Goal: Communication & Community: Share content

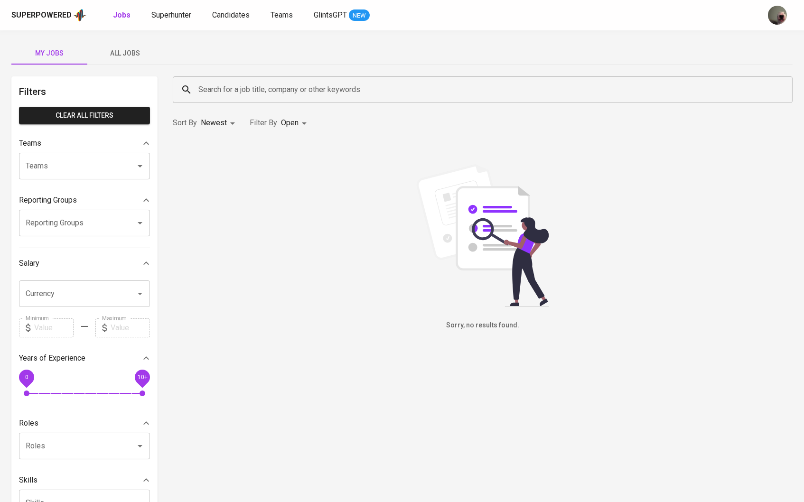
click at [123, 50] on span "All Jobs" at bounding box center [125, 53] width 65 height 12
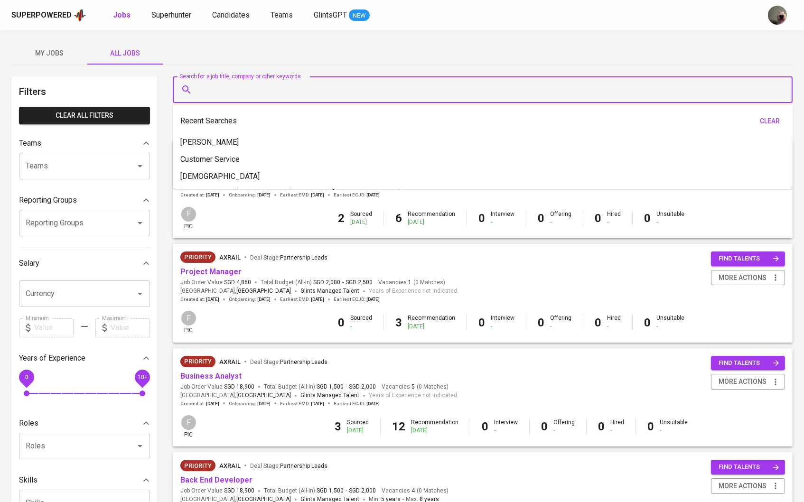
click at [255, 91] on input "Search for a job title, company or other keywords" at bounding box center [485, 90] width 578 height 18
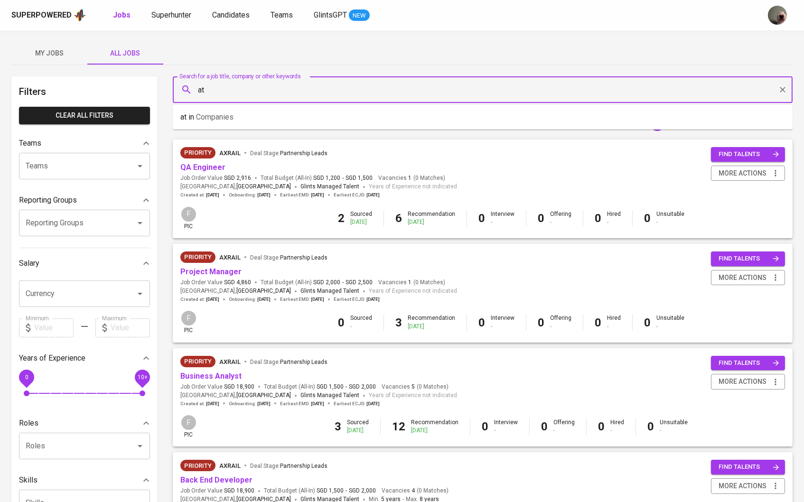
type input "a"
type input "matchmove"
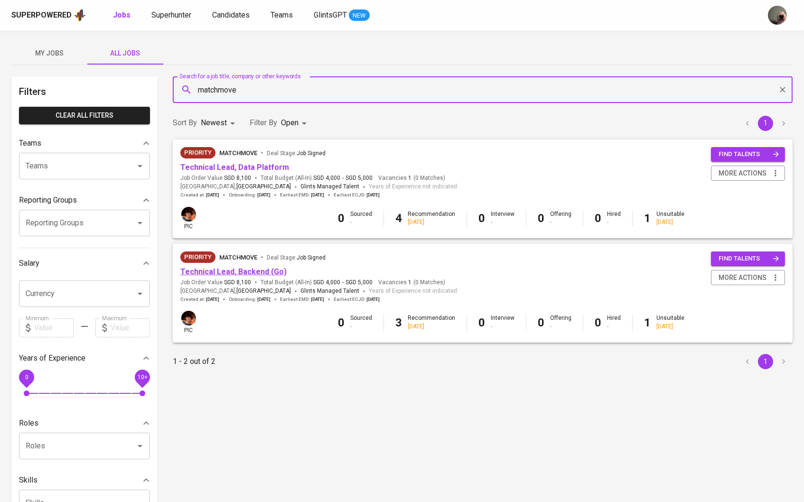
click at [240, 267] on link "Technical Lead, Backend (Go)" at bounding box center [233, 271] width 106 height 9
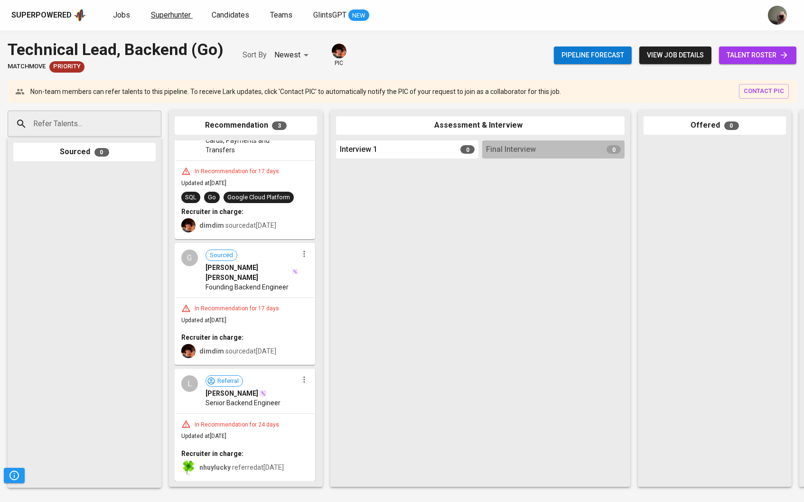
click at [165, 10] on span "Superhunter" at bounding box center [171, 14] width 40 height 9
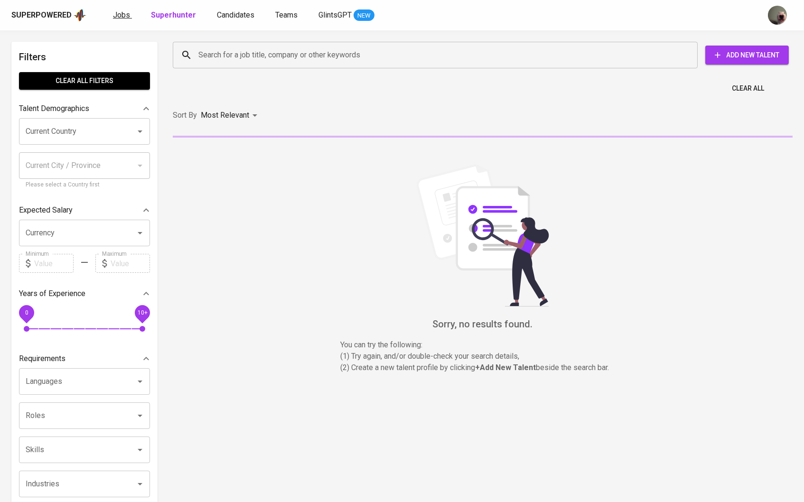
click at [127, 18] on span "Jobs" at bounding box center [121, 14] width 17 height 9
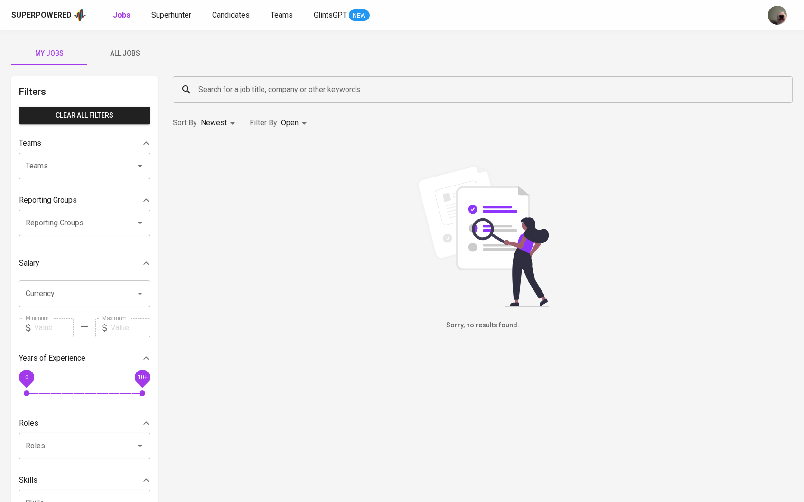
click at [233, 8] on div "Superpowered Jobs Superhunter Candidates Teams GlintsGPT NEW" at bounding box center [386, 15] width 751 height 14
click at [233, 13] on span "Candidates" at bounding box center [231, 14] width 38 height 9
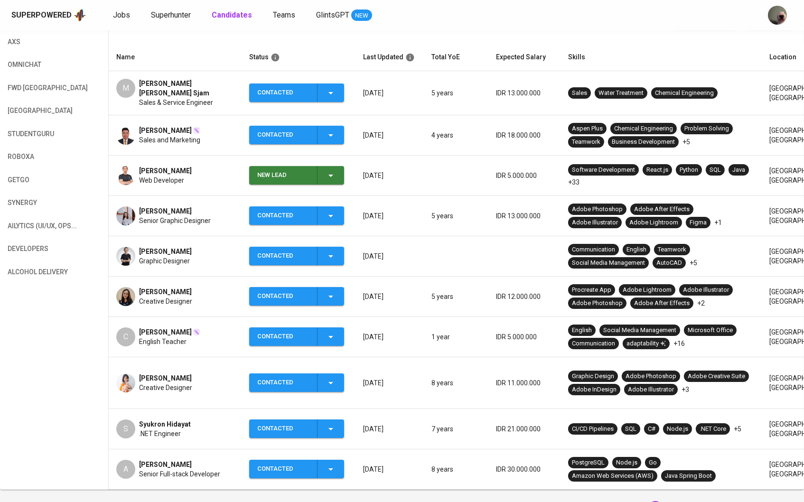
scroll to position [161, 0]
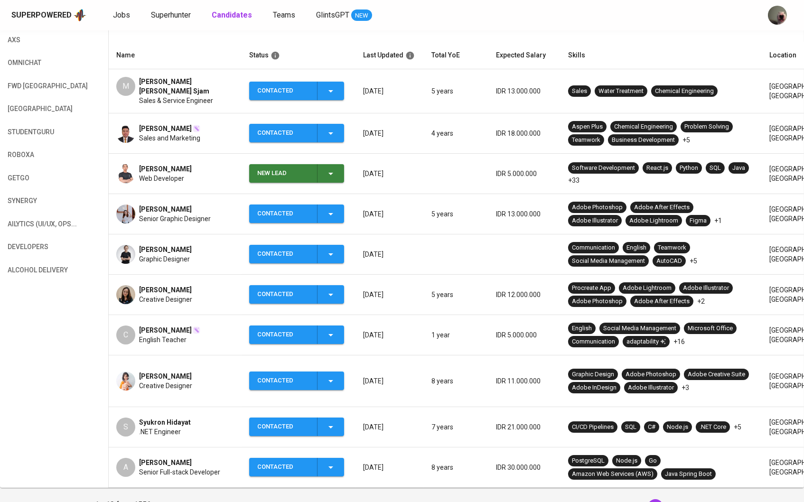
click at [188, 468] on span "Senior Full-stack Developer" at bounding box center [179, 472] width 81 height 9
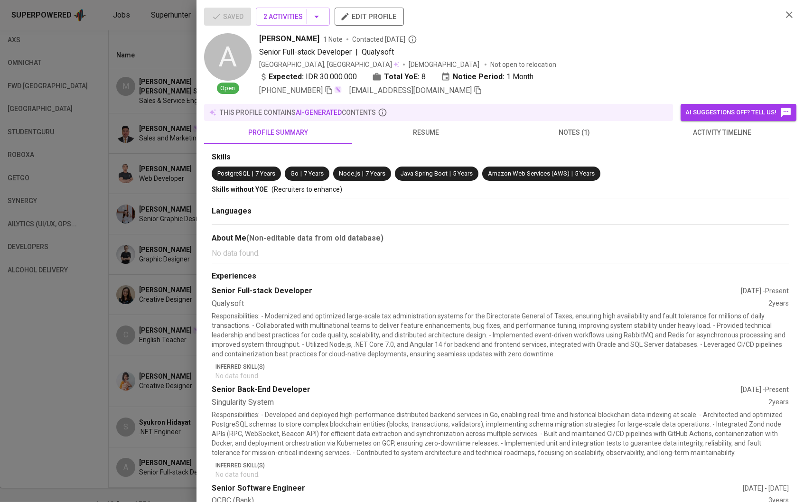
click at [464, 86] on span "[EMAIL_ADDRESS][DOMAIN_NAME]" at bounding box center [416, 90] width 133 height 11
click at [475, 89] on icon "button" at bounding box center [478, 90] width 7 height 8
click at [87, 96] on div at bounding box center [402, 251] width 804 height 502
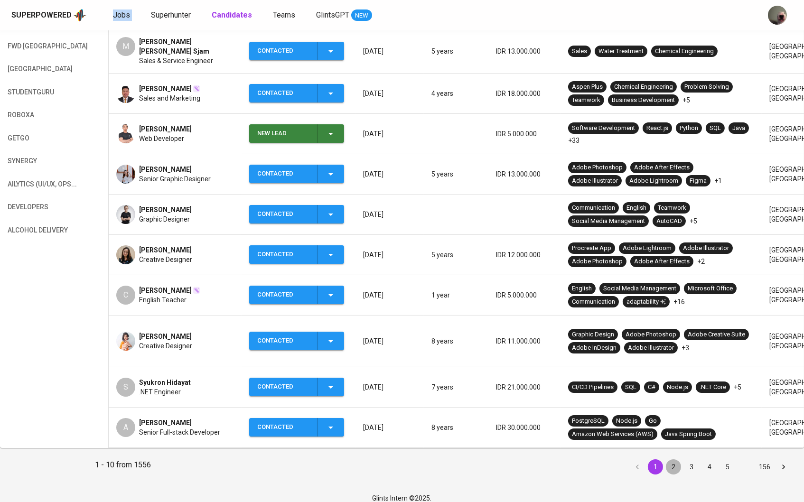
click at [673, 460] on button "2" at bounding box center [673, 467] width 15 height 15
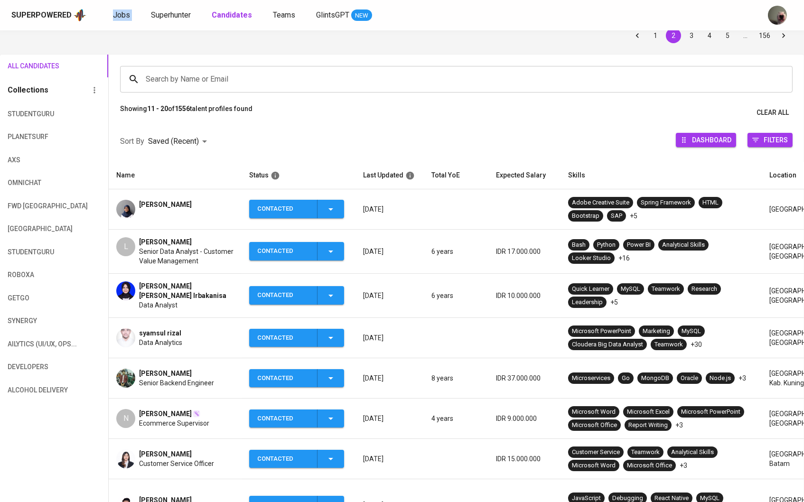
scroll to position [48, 0]
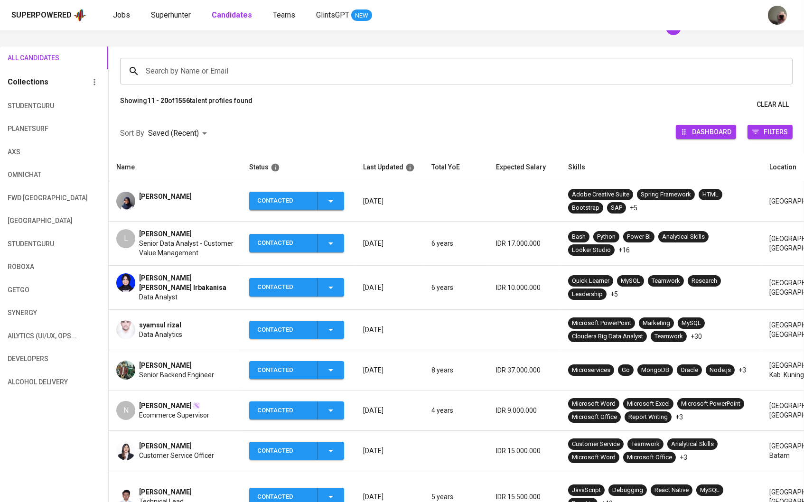
click at [170, 370] on span "Senior Backend Engineer" at bounding box center [176, 374] width 75 height 9
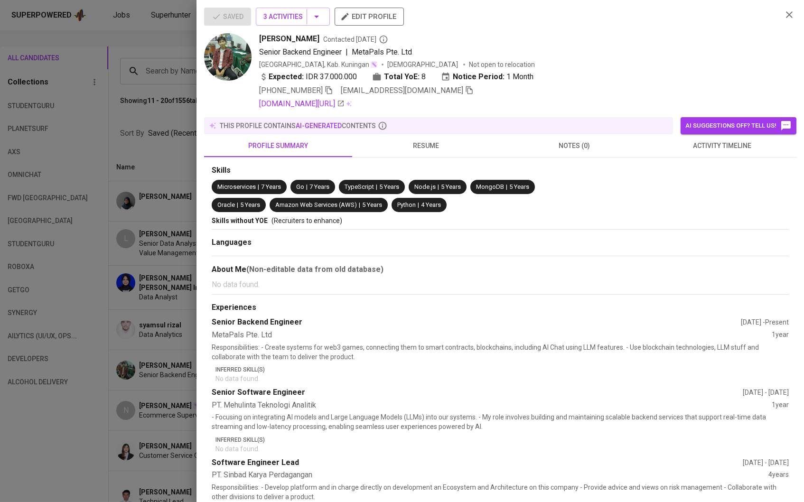
click at [465, 91] on icon "button" at bounding box center [469, 90] width 9 height 9
click at [192, 126] on div at bounding box center [402, 251] width 804 height 502
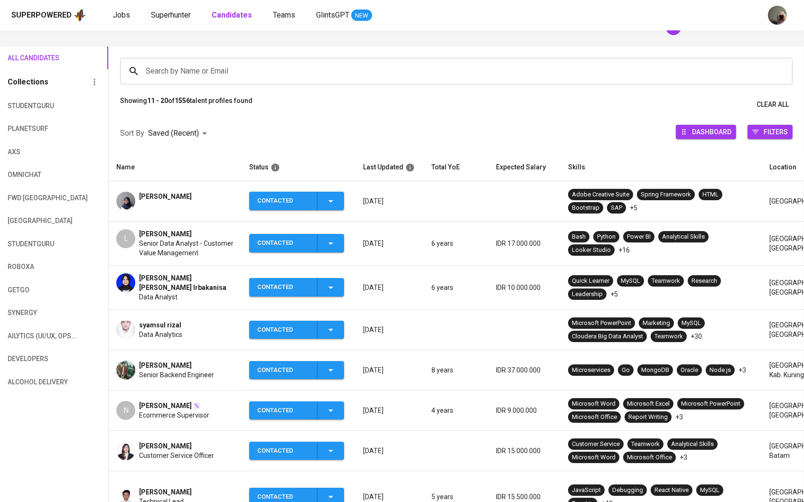
click at [108, 21] on div "Superpowered Jobs Superhunter Candidates Teams GlintsGPT NEW" at bounding box center [386, 15] width 751 height 14
click at [114, 18] on span "Jobs" at bounding box center [121, 14] width 17 height 9
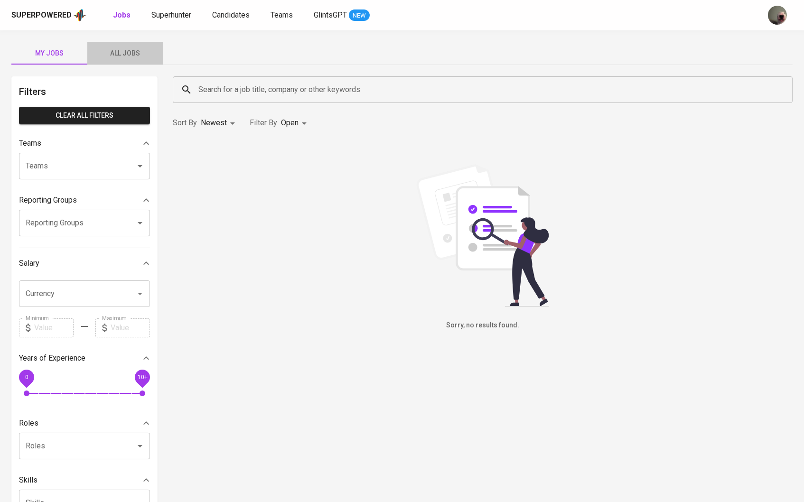
click at [141, 54] on span "All Jobs" at bounding box center [125, 53] width 65 height 12
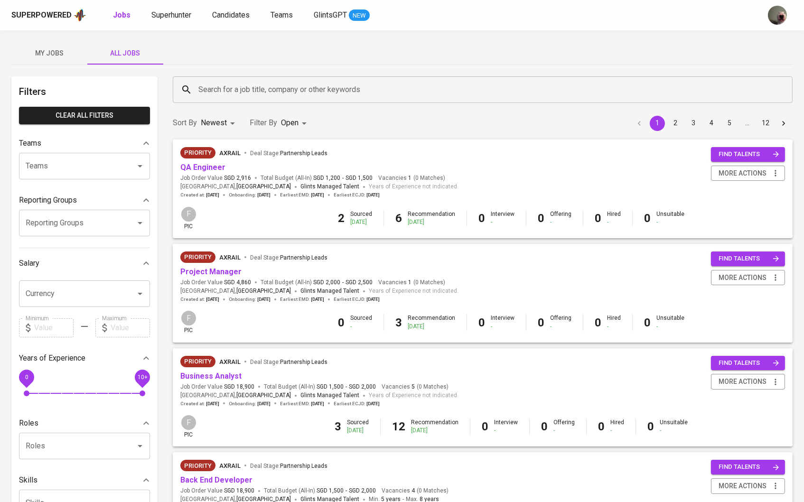
click at [248, 89] on input "Search for a job title, company or other keywords" at bounding box center [485, 90] width 578 height 18
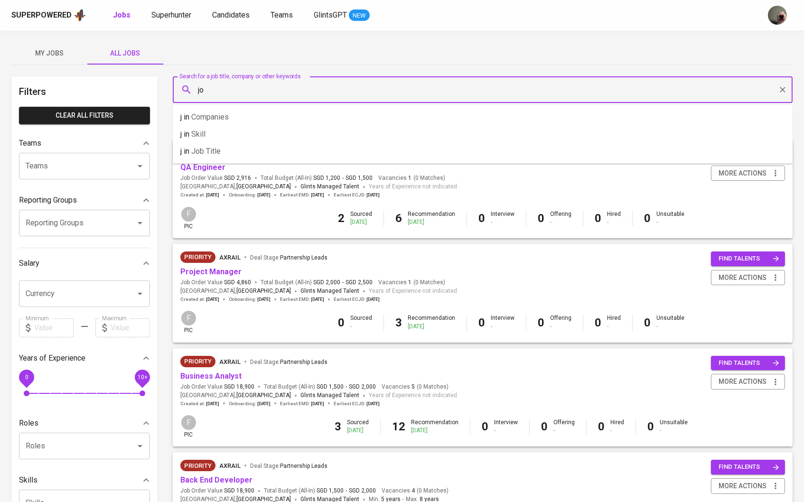
type input "j"
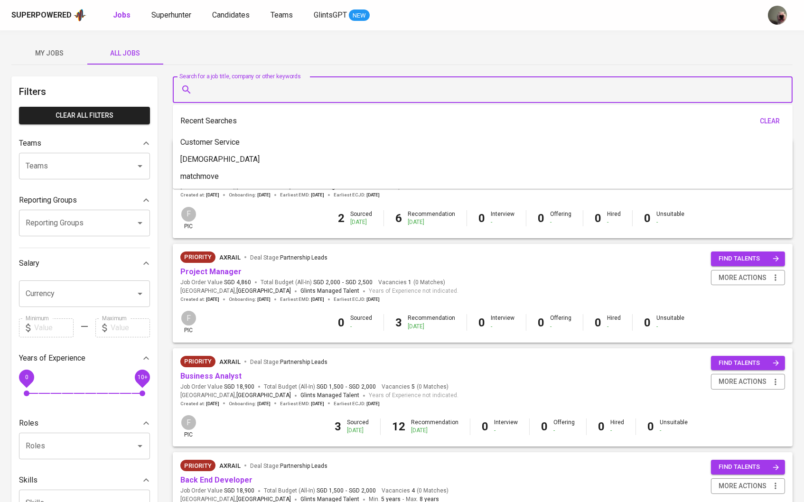
type input "a"
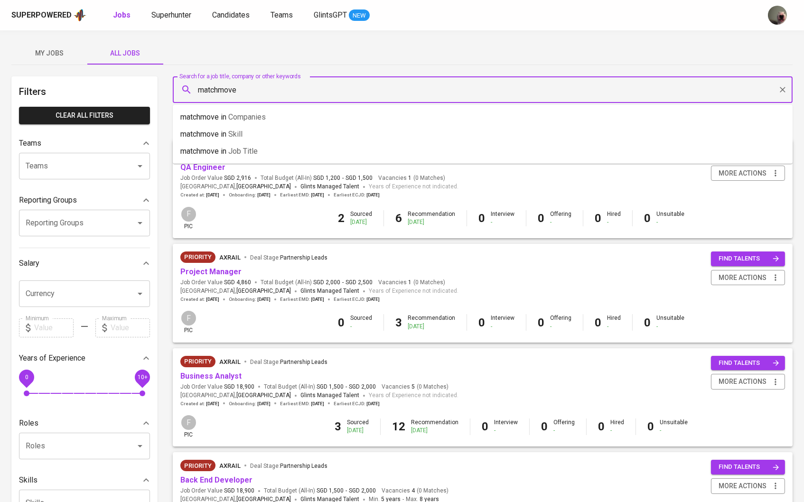
type input "matchmove"
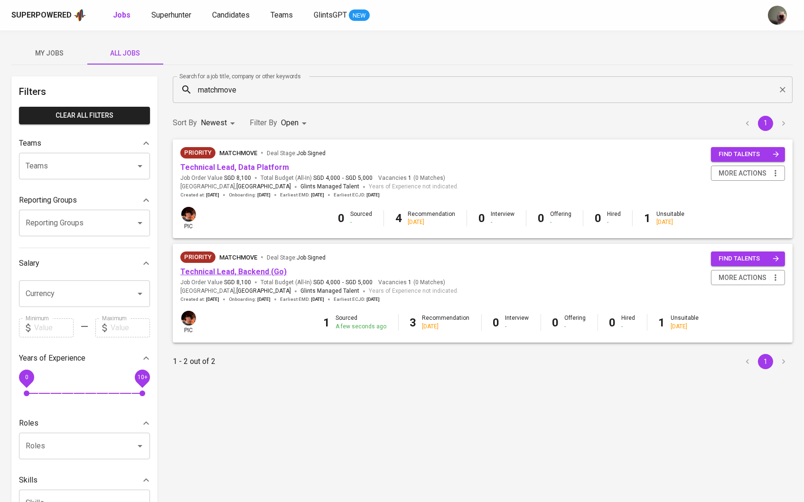
click at [241, 274] on link "Technical Lead, Backend (Go)" at bounding box center [233, 271] width 106 height 9
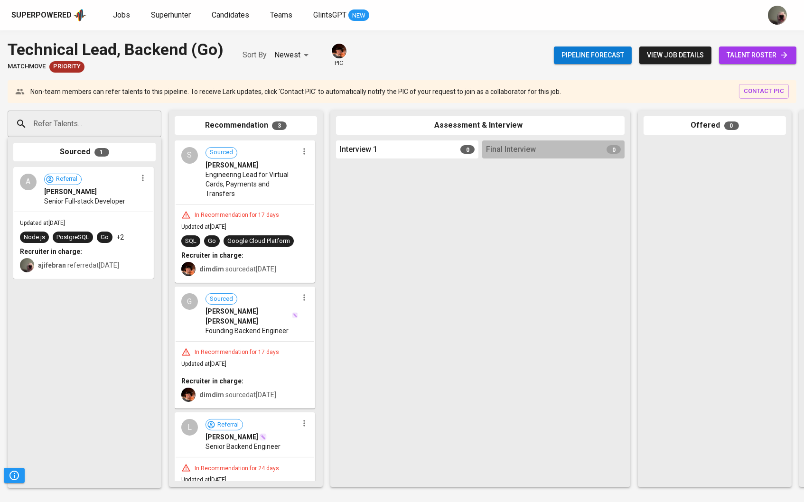
click at [99, 125] on input "Refer Talents..." at bounding box center [81, 124] width 100 height 18
paste input "[EMAIL_ADDRESS][DOMAIN_NAME]"
type input "[EMAIL_ADDRESS][DOMAIN_NAME]"
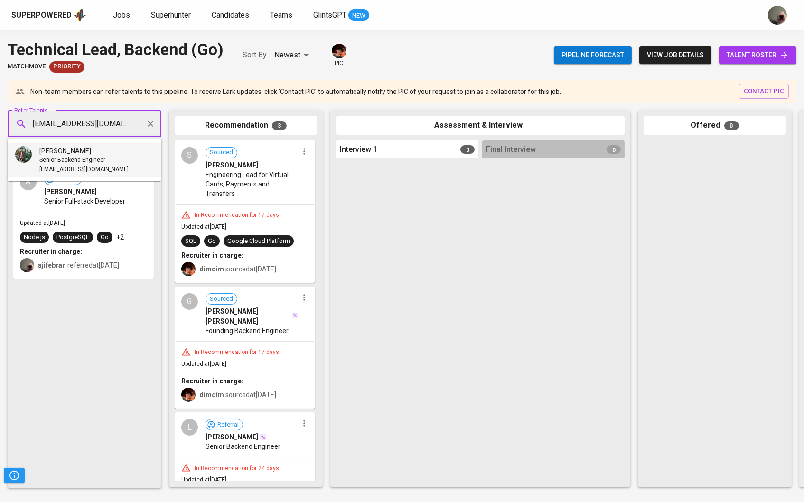
click at [90, 176] on li "[PERSON_NAME] Senior Backend Engineer [EMAIL_ADDRESS][DOMAIN_NAME]" at bounding box center [85, 160] width 154 height 34
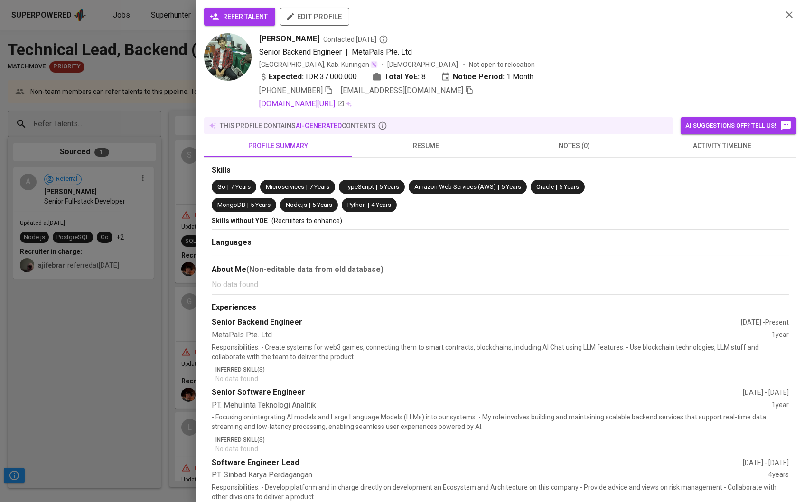
click at [246, 13] on span "refer talent" at bounding box center [240, 17] width 56 height 12
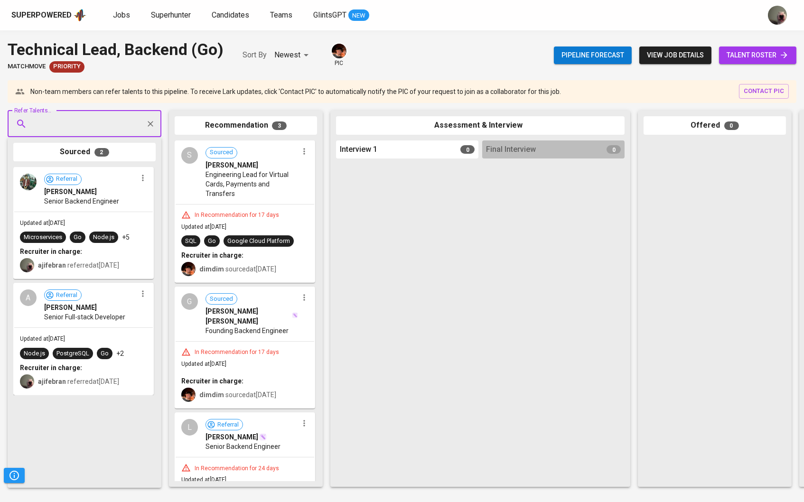
paste input "[EMAIL_ADDRESS][DOMAIN_NAME]"
click at [101, 124] on input "[EMAIL_ADDRESS][DOMAIN_NAME]" at bounding box center [81, 124] width 100 height 18
paste input "text"
type input "[EMAIL_ADDRESS][DOMAIN_NAME]"
click at [174, 18] on span "Superhunter" at bounding box center [171, 14] width 40 height 9
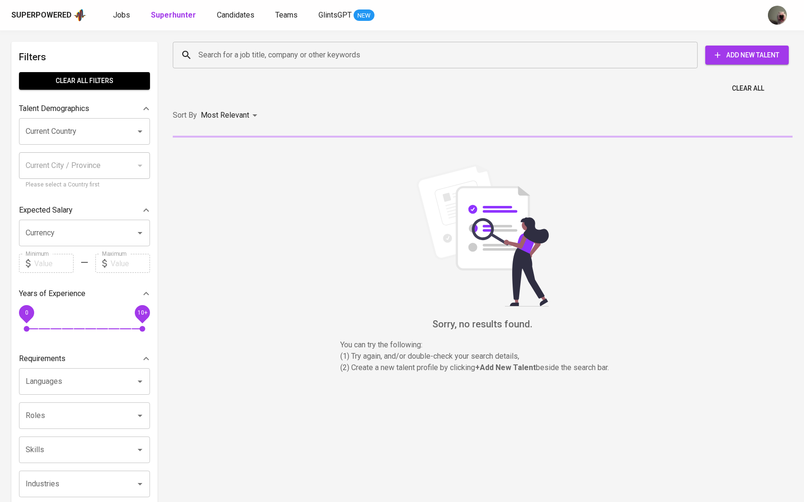
click at [227, 51] on input "Search for a job title, company or other keywords" at bounding box center [437, 55] width 483 height 18
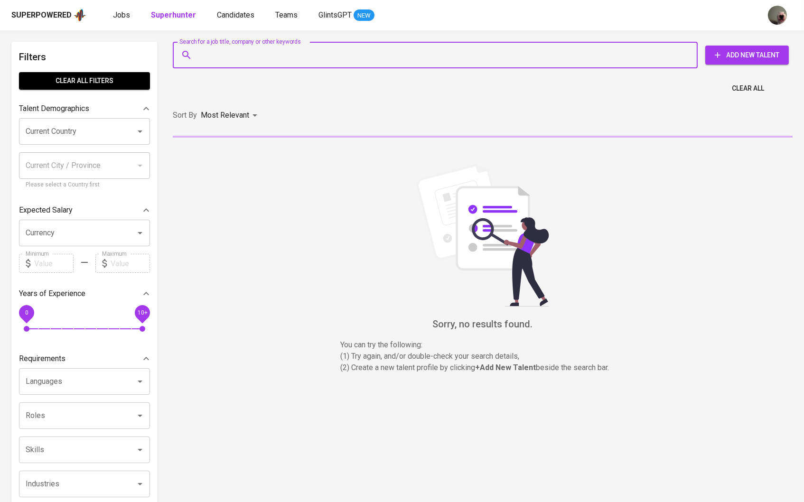
paste input "[EMAIL_ADDRESS][DOMAIN_NAME]"
type input "[EMAIL_ADDRESS][DOMAIN_NAME]"
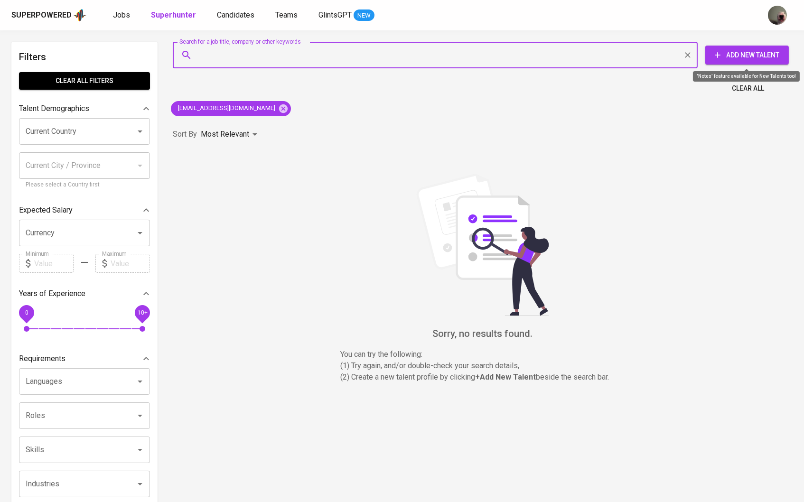
click at [749, 61] on button "Add New Talent" at bounding box center [748, 55] width 84 height 19
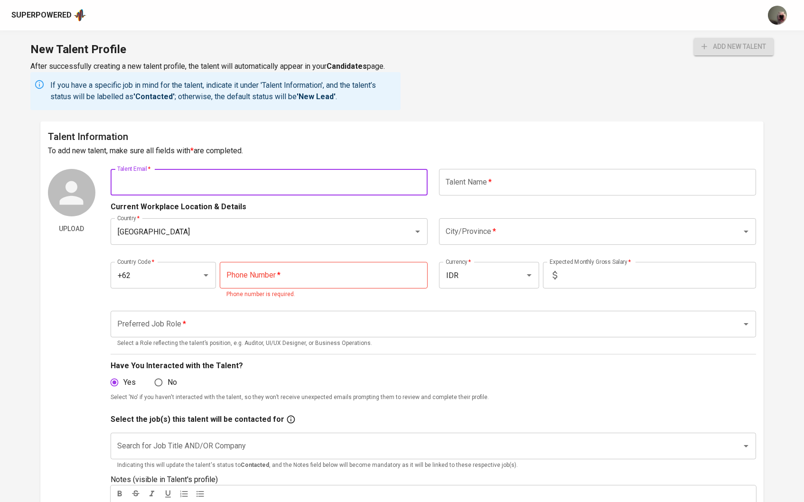
paste input "[EMAIL_ADDRESS][DOMAIN_NAME]"
type input "[EMAIL_ADDRESS][DOMAIN_NAME]"
click at [518, 164] on div "Talent Information To add new talent, make sure all fields with * are completed…" at bounding box center [402, 354] width 724 height 464
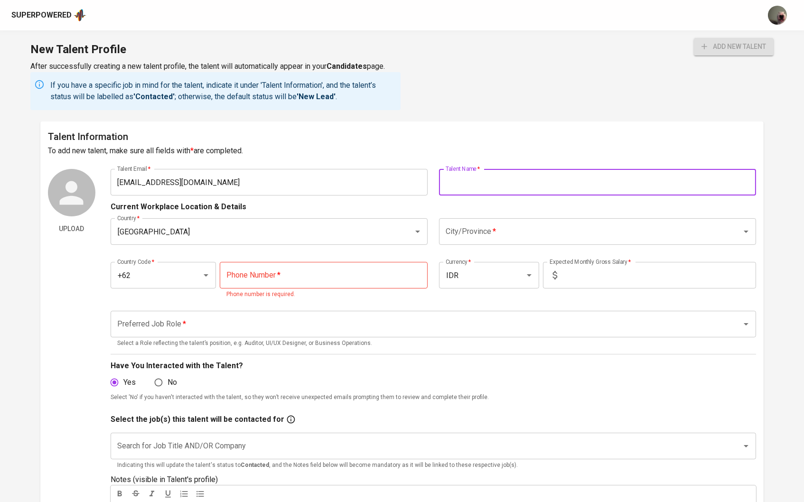
click at [512, 178] on input "text" at bounding box center [597, 182] width 317 height 27
paste input "Febrian Anugrah Sakti Rendak"
type input "Febrian Anugrah Sakti Rendak"
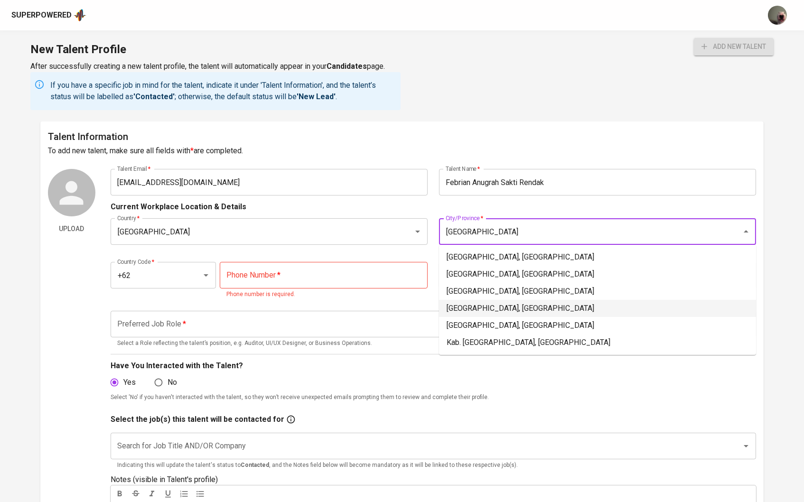
click at [468, 311] on li "[GEOGRAPHIC_DATA], [GEOGRAPHIC_DATA]" at bounding box center [597, 308] width 317 height 17
type input "[GEOGRAPHIC_DATA], [GEOGRAPHIC_DATA]"
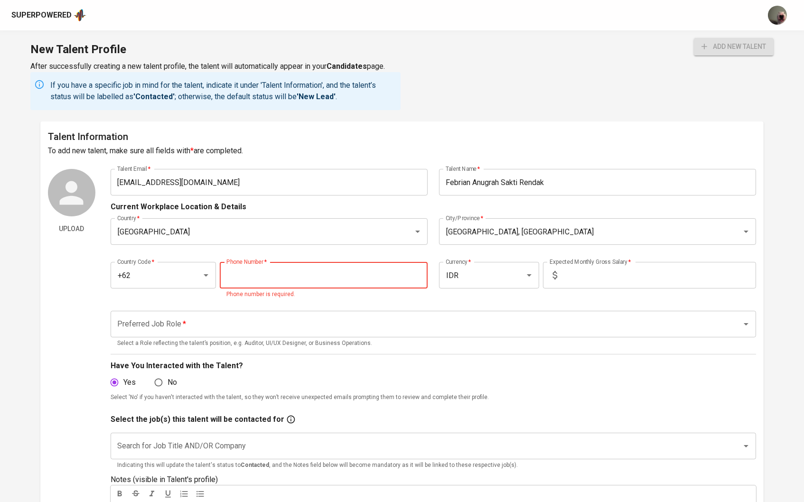
paste input "[PHONE_NUMBER]"
type input "[PHONE_NUMBER]"
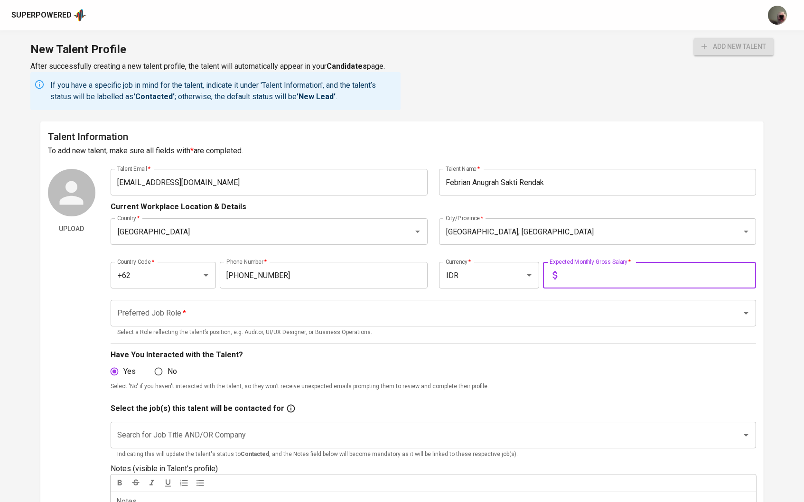
click at [632, 262] on input "text" at bounding box center [659, 275] width 196 height 27
type input "28.000.000"
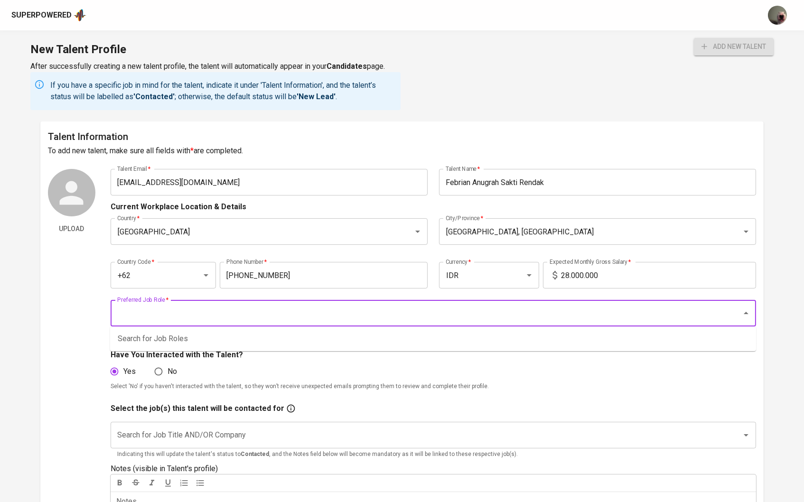
click at [536, 306] on input "Preferred Job Role   *" at bounding box center [420, 313] width 611 height 18
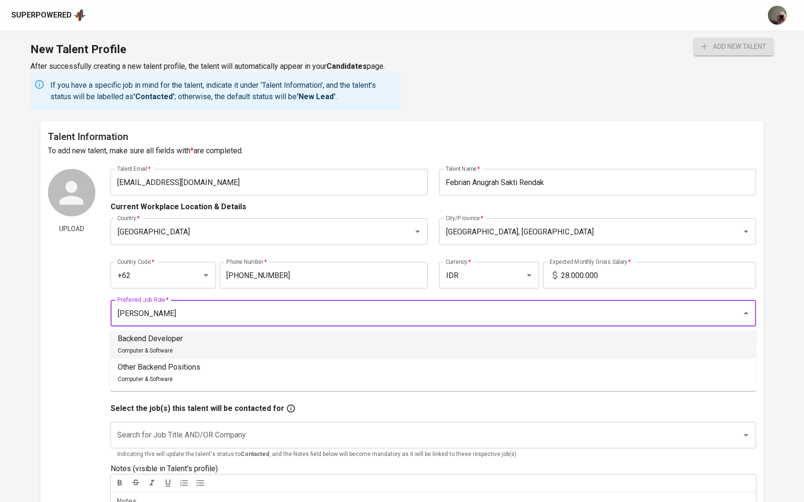
click at [471, 348] on li "Backend Developer Computer & Software" at bounding box center [433, 345] width 646 height 28
type input "Backend Developer"
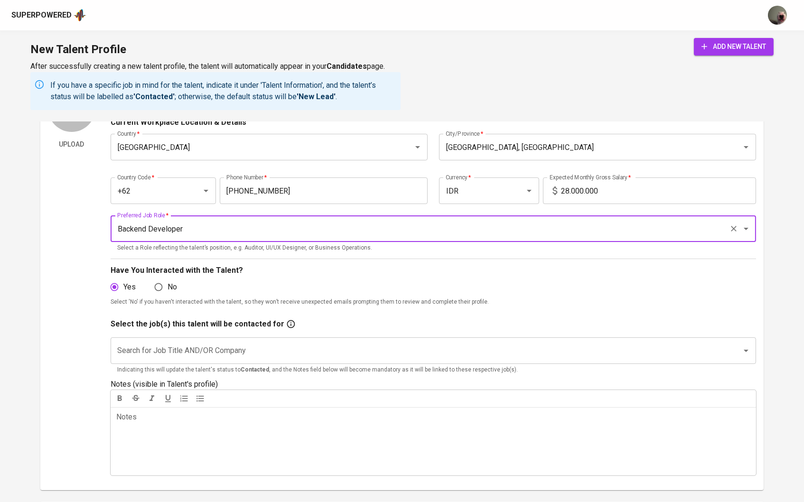
scroll to position [112, 0]
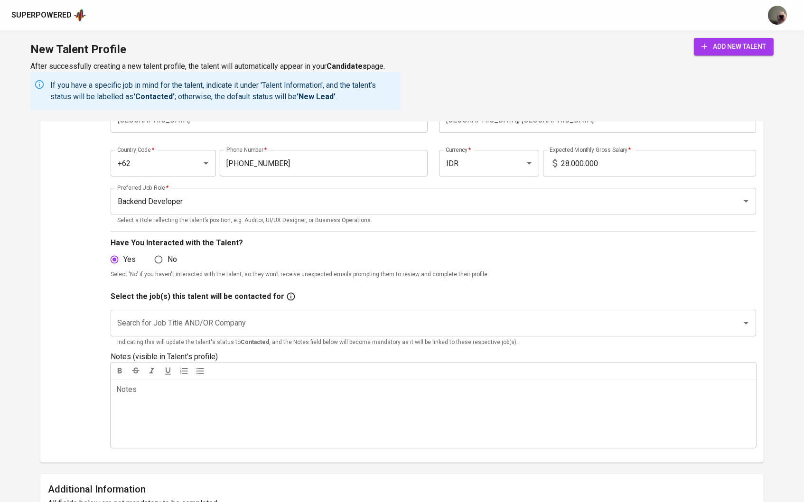
click at [177, 254] on span "No" at bounding box center [172, 259] width 9 height 11
click at [168, 254] on input "No" at bounding box center [159, 260] width 18 height 18
radio input "true"
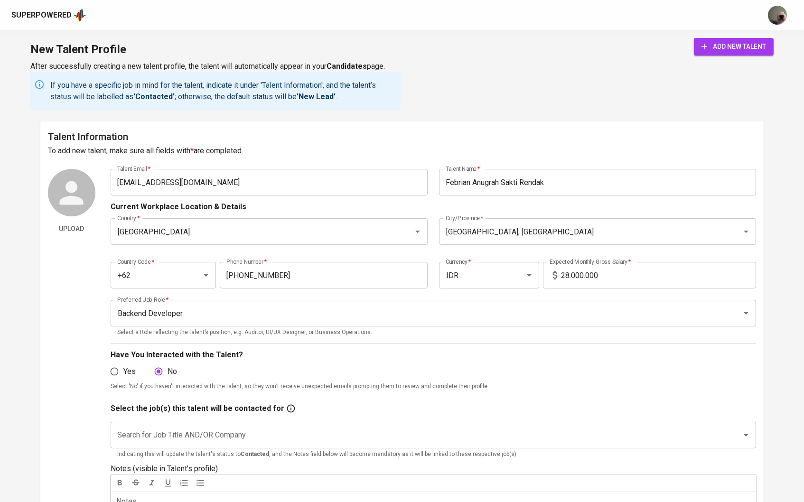
scroll to position [0, 0]
drag, startPoint x: 254, startPoint y: 181, endPoint x: 132, endPoint y: 181, distance: 122.0
click at [132, 181] on input "[EMAIL_ADDRESS][DOMAIN_NAME]" at bounding box center [269, 182] width 317 height 27
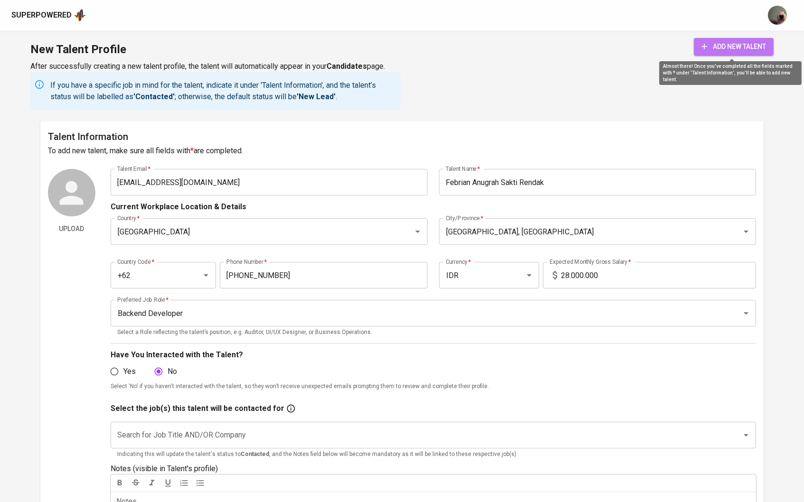
click at [742, 39] on button "add new talent" at bounding box center [734, 47] width 80 height 18
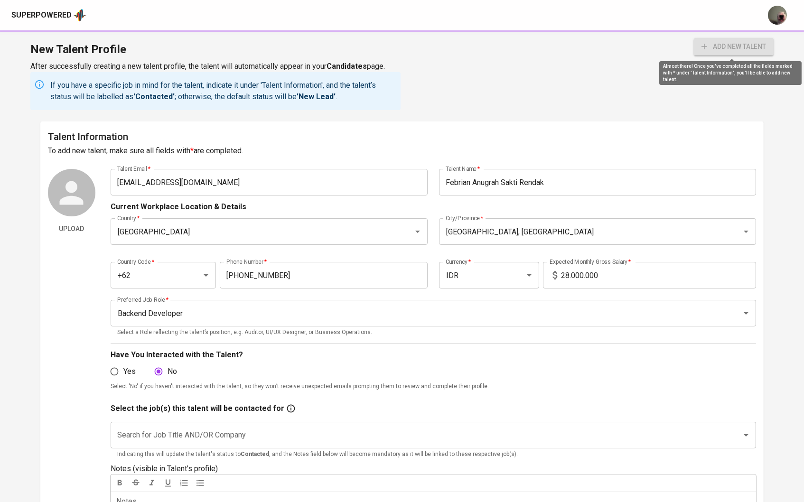
radio input "true"
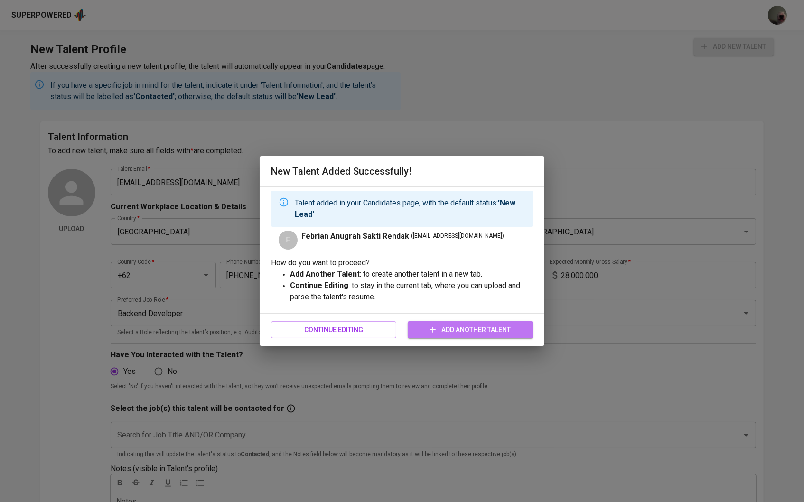
click at [431, 326] on icon "button" at bounding box center [432, 329] width 9 height 9
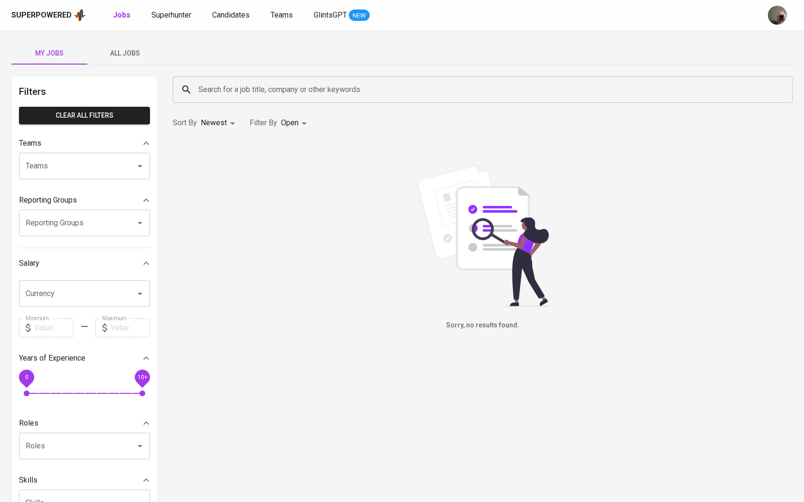
click at [134, 42] on button "All Jobs" at bounding box center [125, 53] width 76 height 23
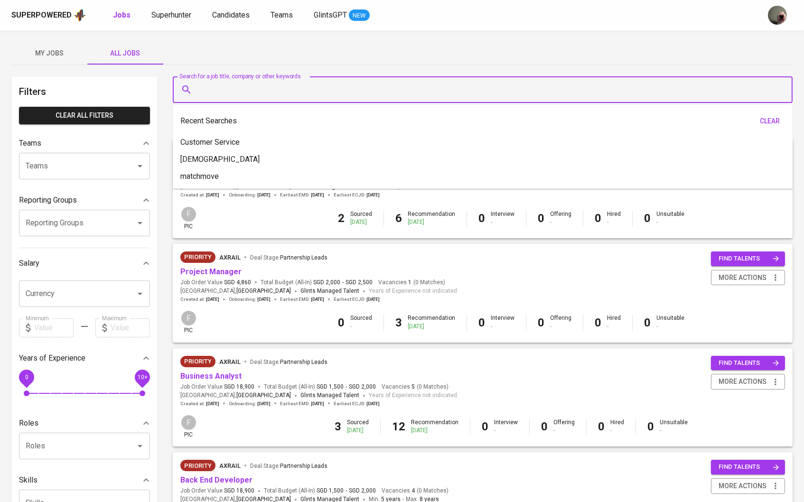
click at [222, 94] on input "Search for a job title, company or other keywords" at bounding box center [485, 90] width 578 height 18
click at [213, 178] on p "matchmove" at bounding box center [199, 176] width 38 height 11
type input "matchmove"
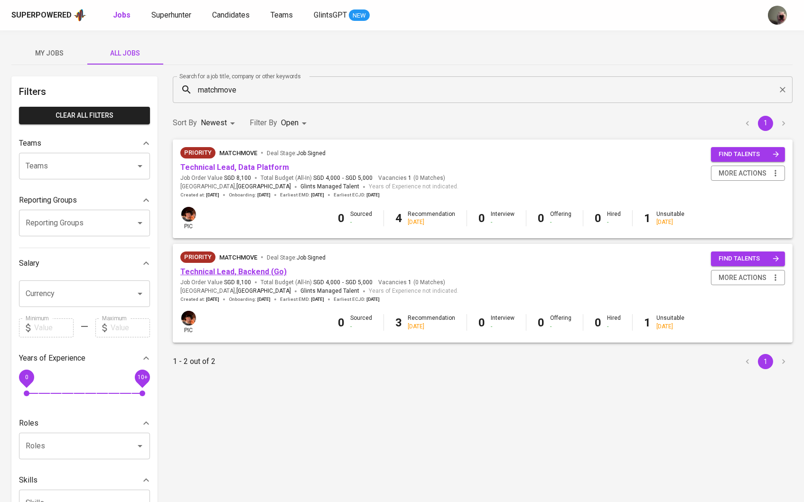
click at [264, 269] on link "Technical Lead, Backend (Go)" at bounding box center [233, 271] width 106 height 9
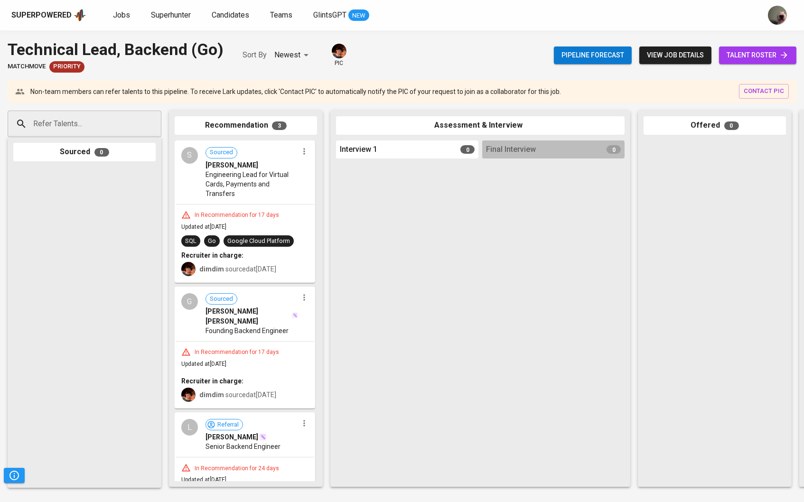
click at [123, 125] on input "Refer Talents..." at bounding box center [81, 124] width 100 height 18
paste input "[EMAIL_ADDRESS][DOMAIN_NAME]"
type input "[EMAIL_ADDRESS][DOMAIN_NAME]"
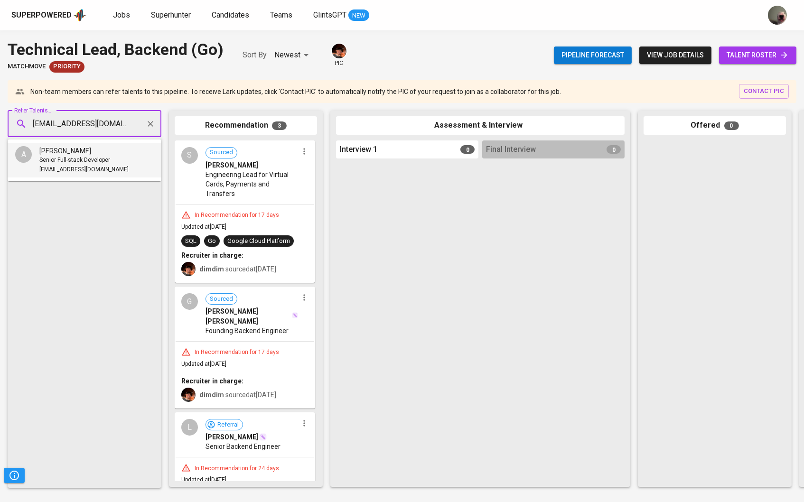
click at [83, 159] on span "Senior Full-stack Developer" at bounding box center [74, 160] width 71 height 9
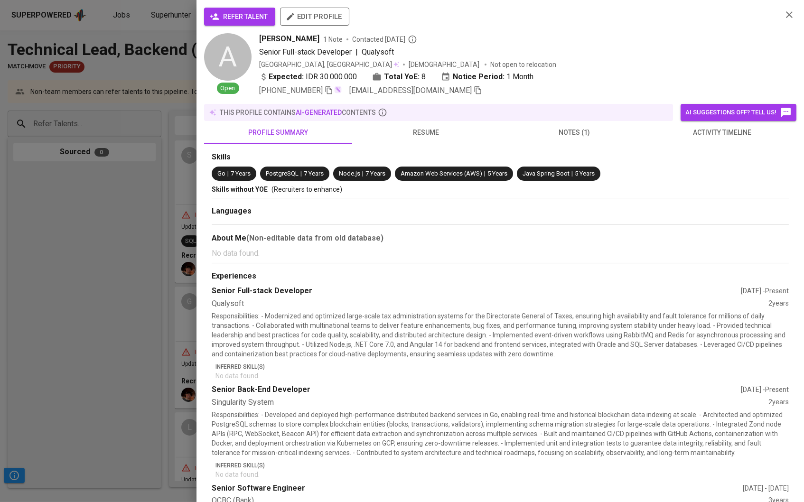
click at [217, 17] on icon "button" at bounding box center [214, 16] width 9 height 9
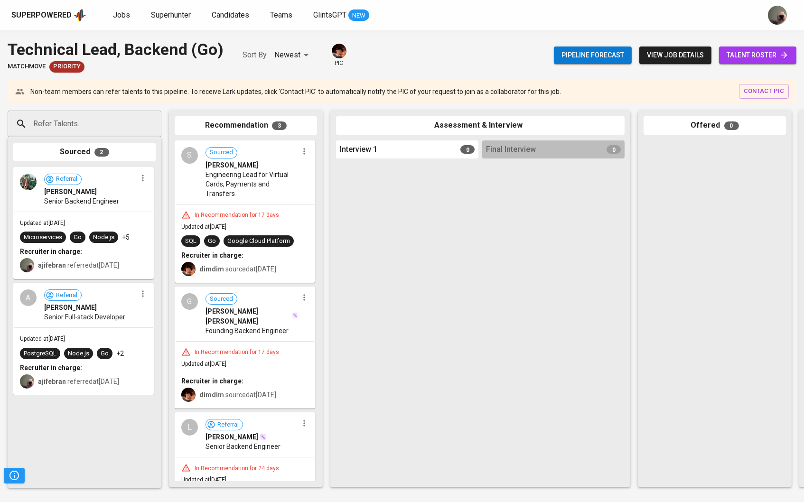
click at [70, 92] on p "Non-team members can refer talents to this pipeline. To receive Lark updates, c…" at bounding box center [295, 91] width 531 height 9
click at [66, 119] on input "Refer Talents..." at bounding box center [81, 124] width 100 height 18
paste input "[EMAIL_ADDRESS][DOMAIN_NAME]"
type input "[EMAIL_ADDRESS][DOMAIN_NAME]"
click at [67, 147] on span "Febrian Anugrah Sakti Rendak" at bounding box center [84, 150] width 91 height 9
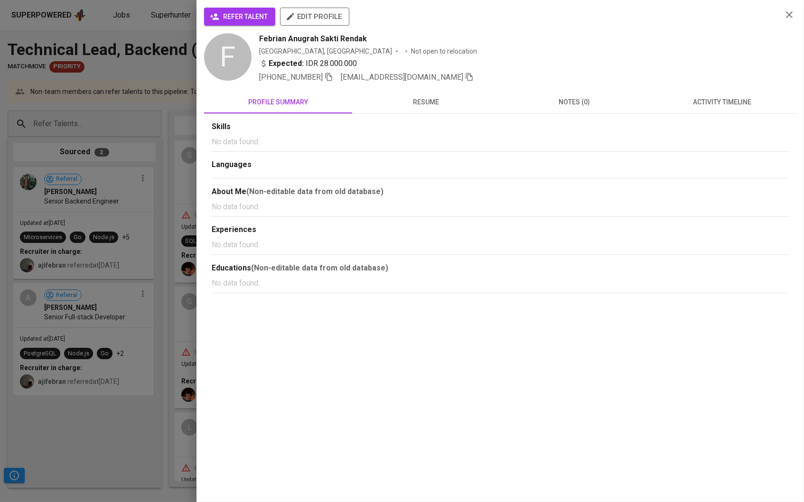
click at [242, 20] on span "refer talent" at bounding box center [240, 17] width 56 height 12
